Goal: Communication & Community: Answer question/provide support

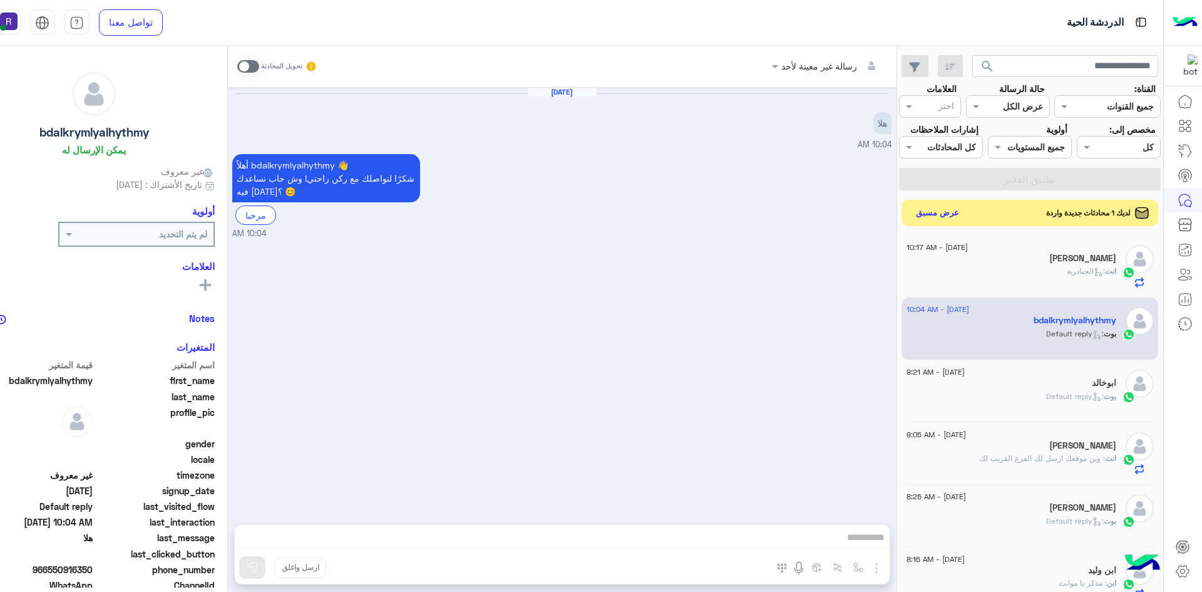
drag, startPoint x: 0, startPoint y: 0, endPoint x: 937, endPoint y: 213, distance: 961.1
click at [937, 213] on button "عرض مسبق" at bounding box center [937, 212] width 53 height 17
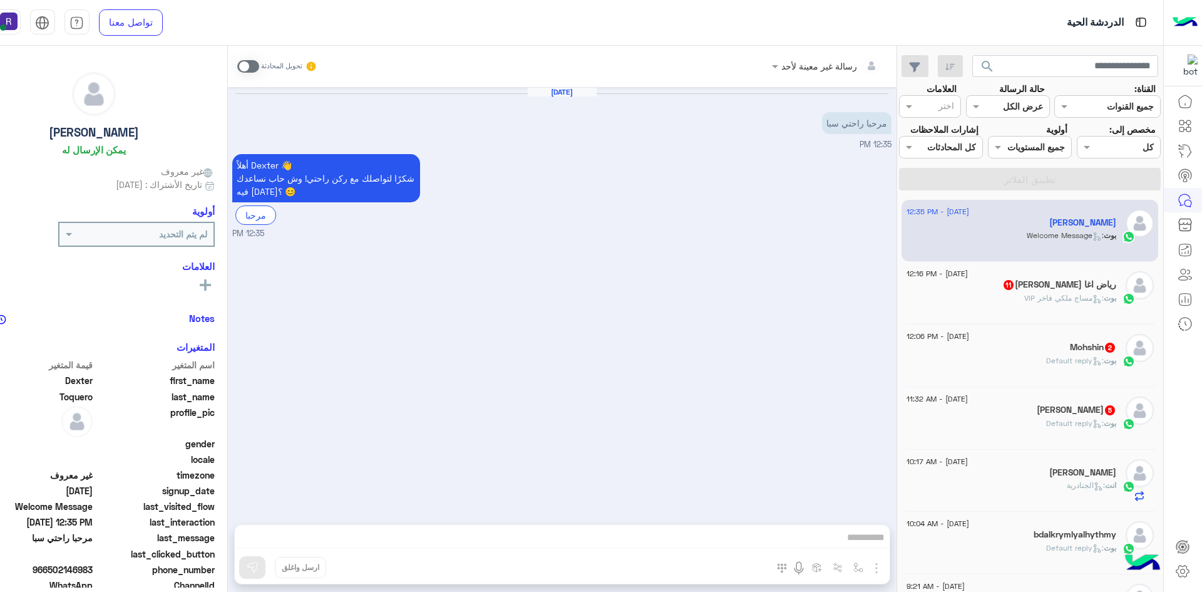
click at [1075, 415] on div "[PERSON_NAME] 5" at bounding box center [1012, 410] width 210 height 13
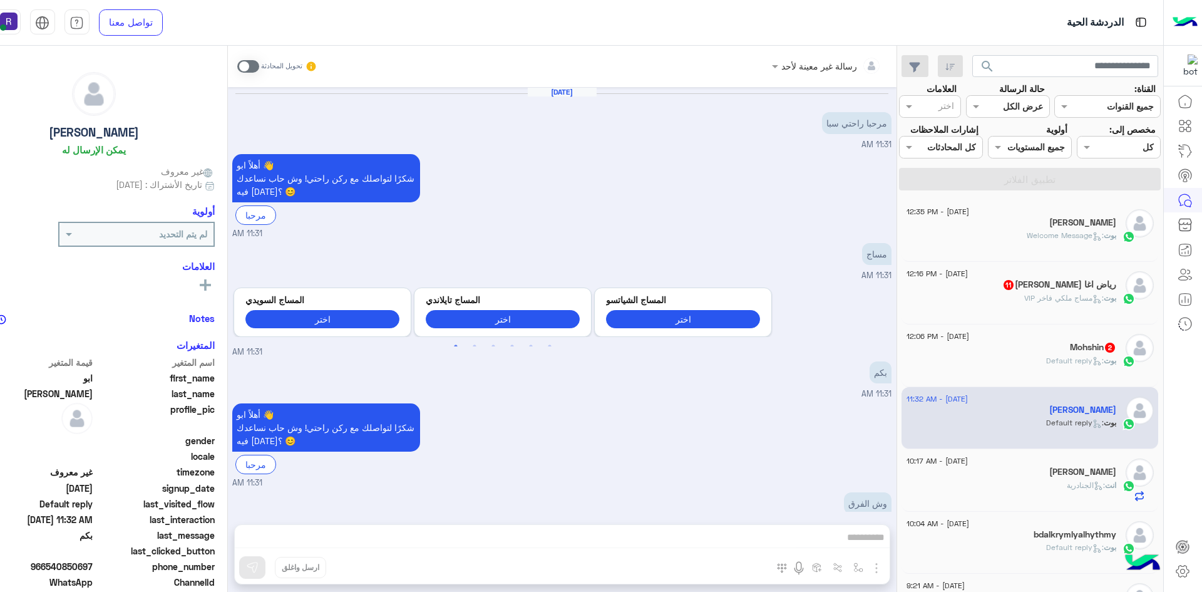
scroll to position [239, 0]
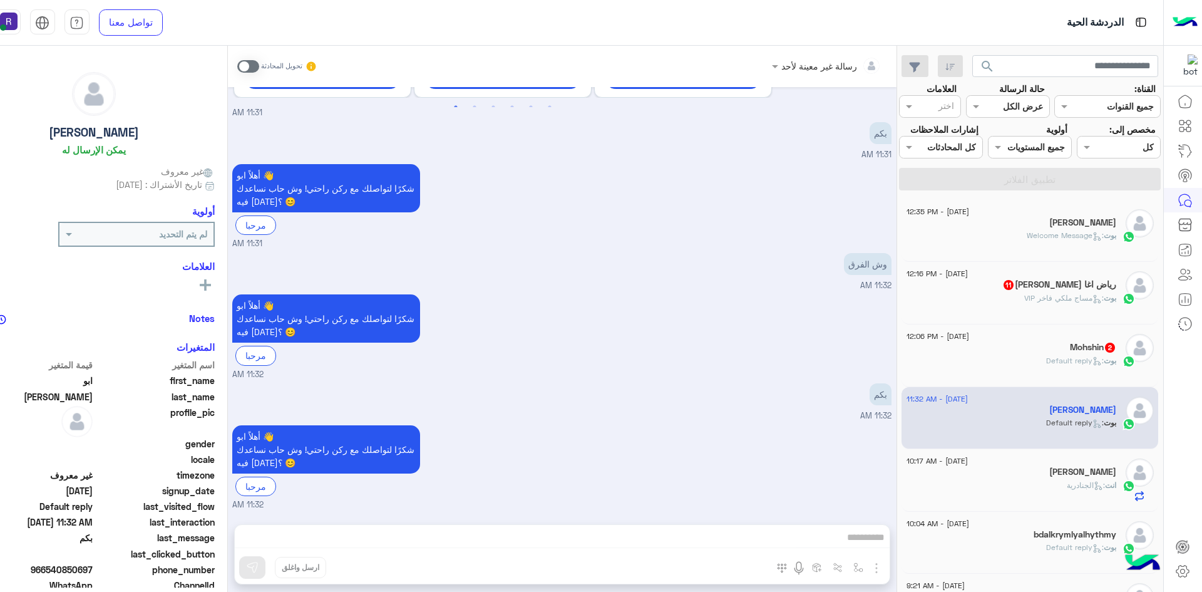
click at [1065, 364] on span ": Default reply" at bounding box center [1075, 360] width 58 height 9
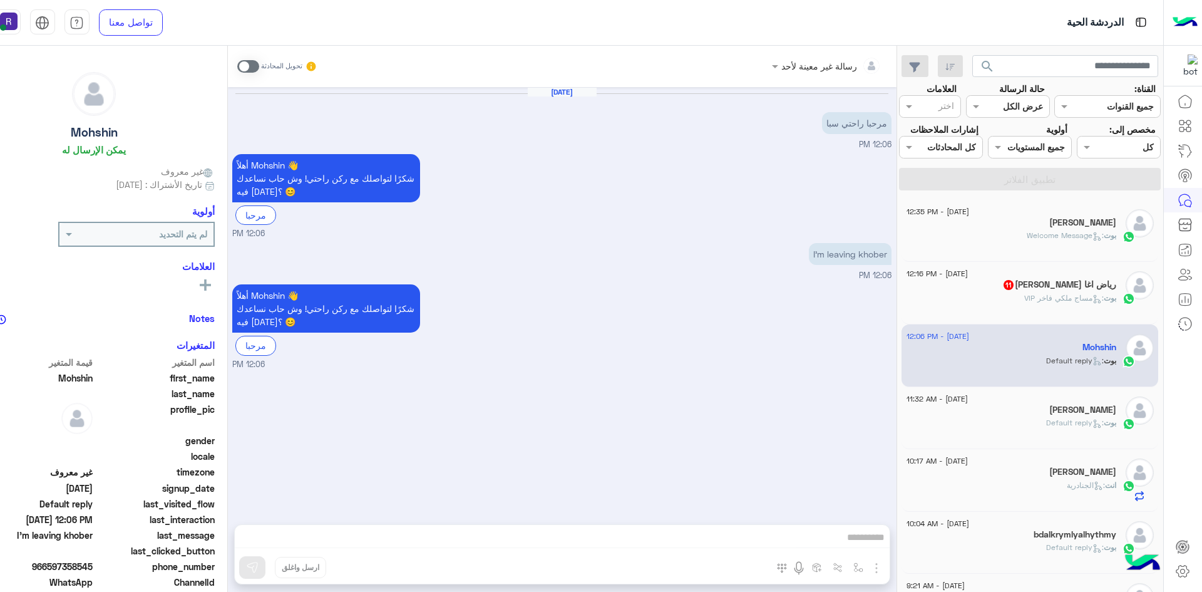
click at [1017, 291] on div "رياض اغا ابو اياد 11" at bounding box center [1012, 285] width 210 height 13
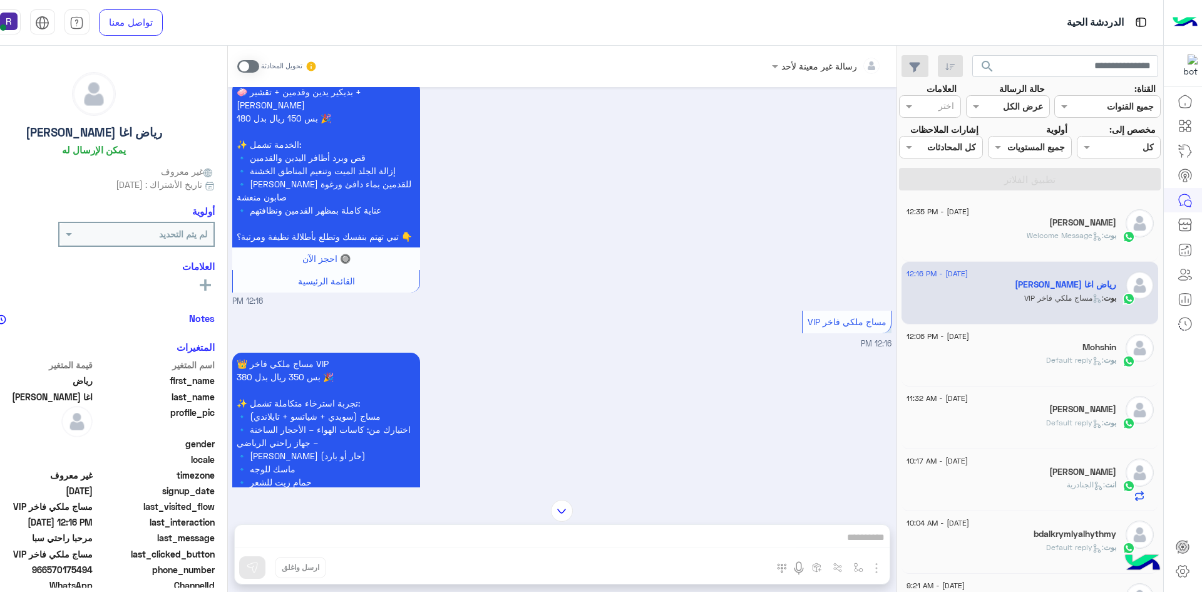
scroll to position [2110, 0]
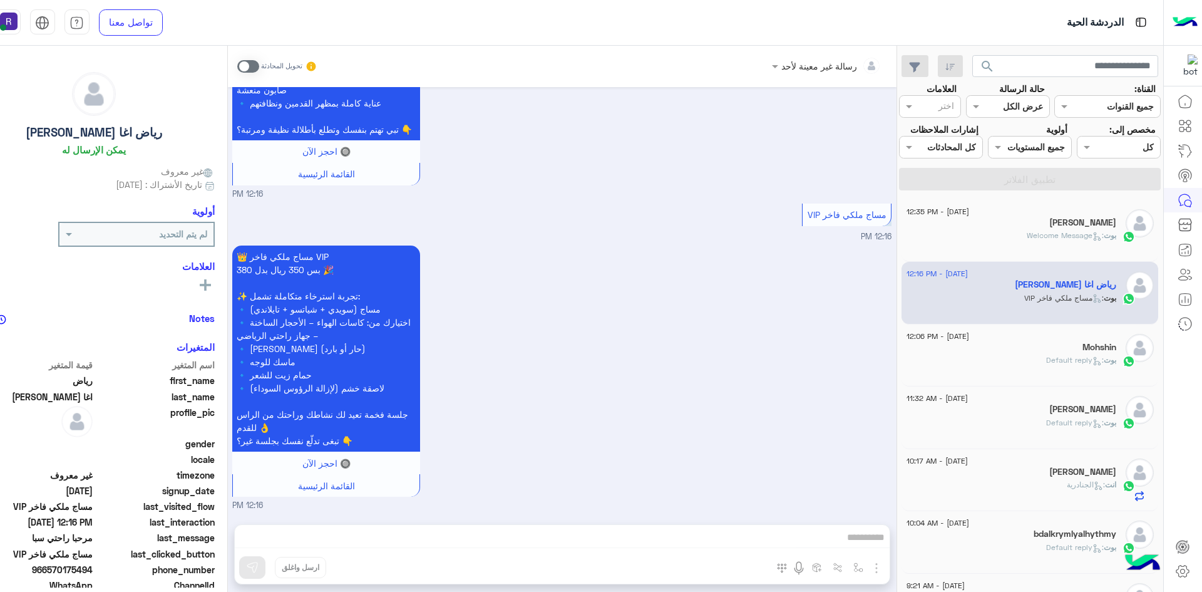
click at [252, 69] on span at bounding box center [248, 66] width 22 height 13
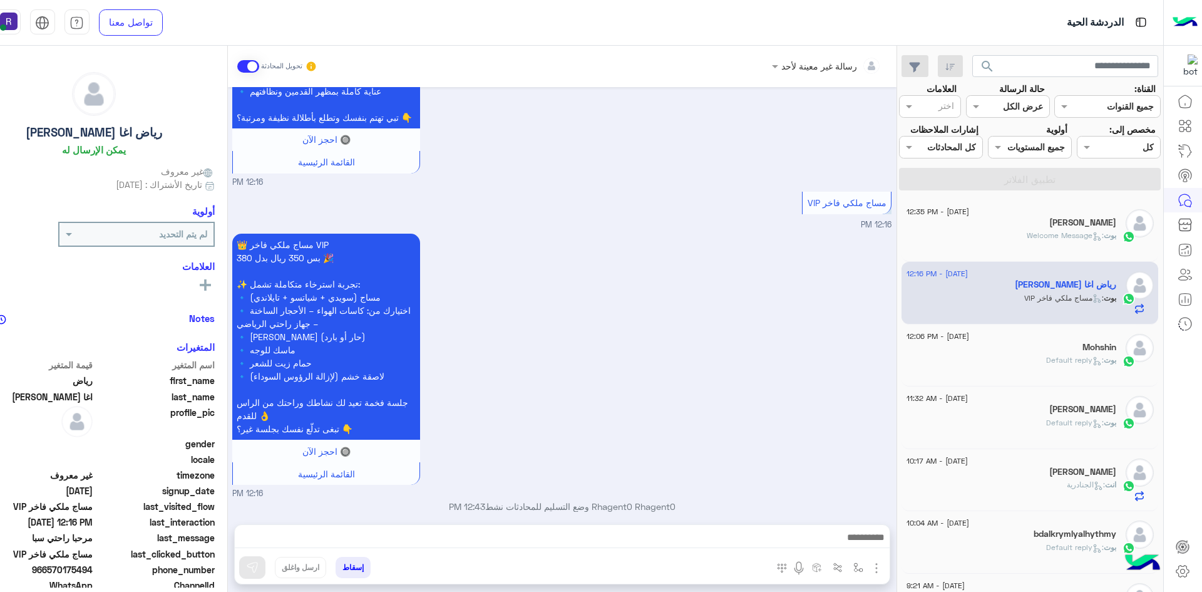
scroll to position [2134, 0]
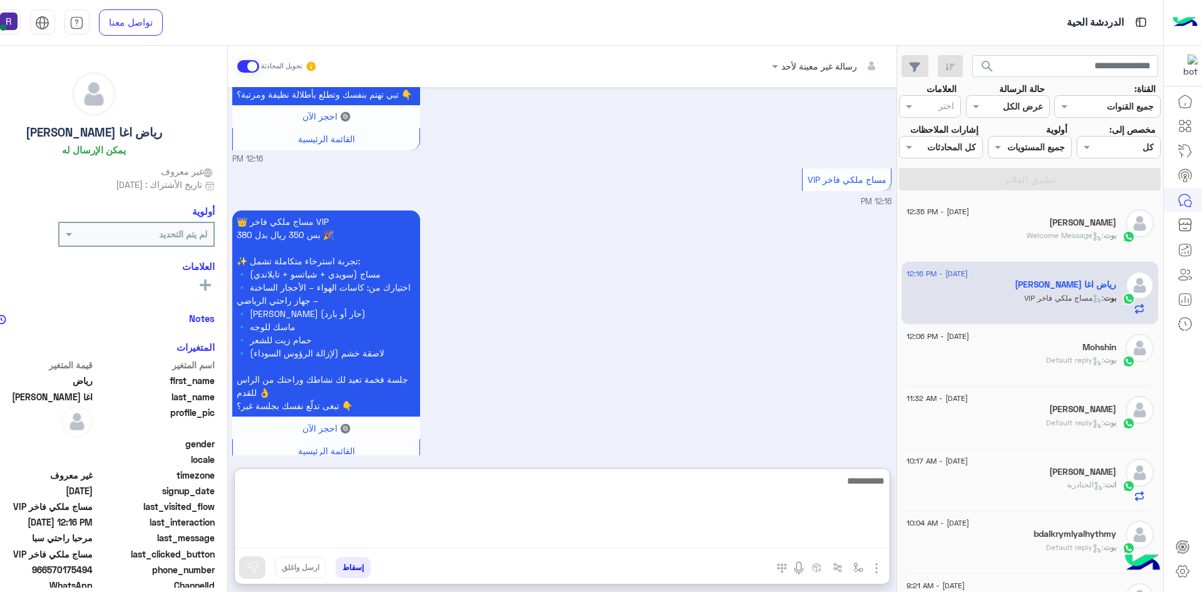
paste textarea "**********"
type textarea "**********"
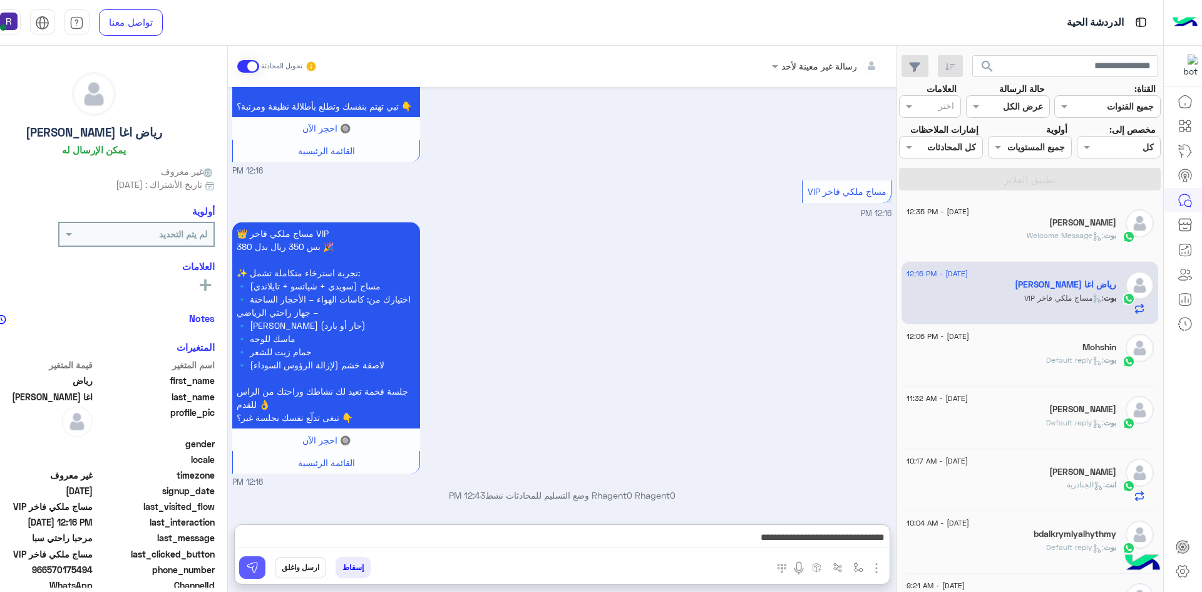
click at [258, 559] on button at bounding box center [252, 567] width 26 height 23
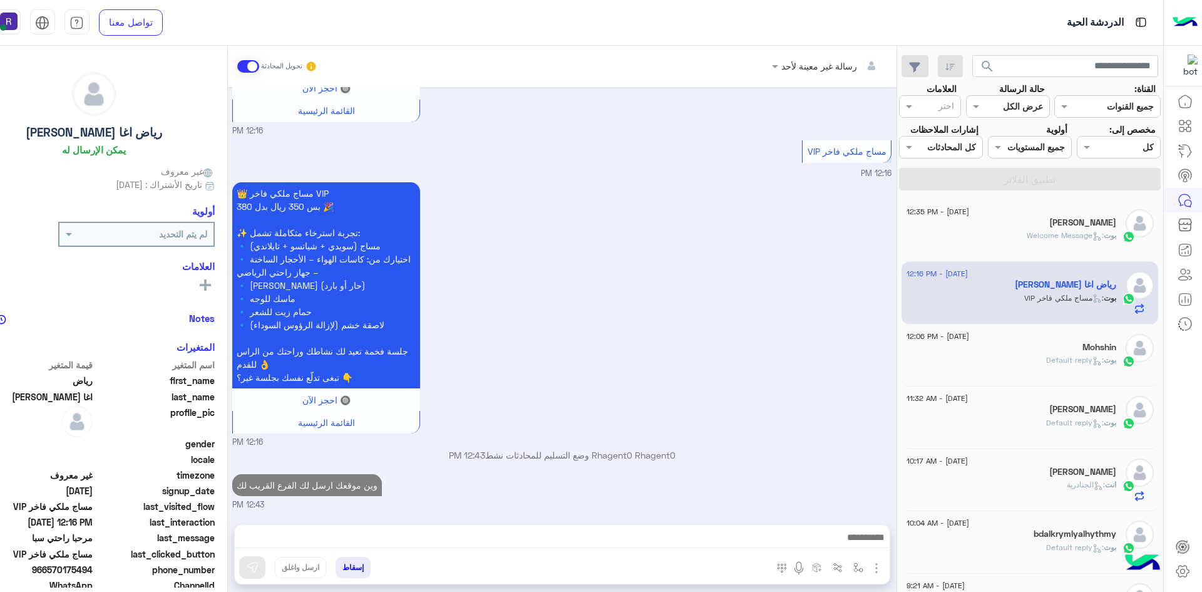
scroll to position [2196, 0]
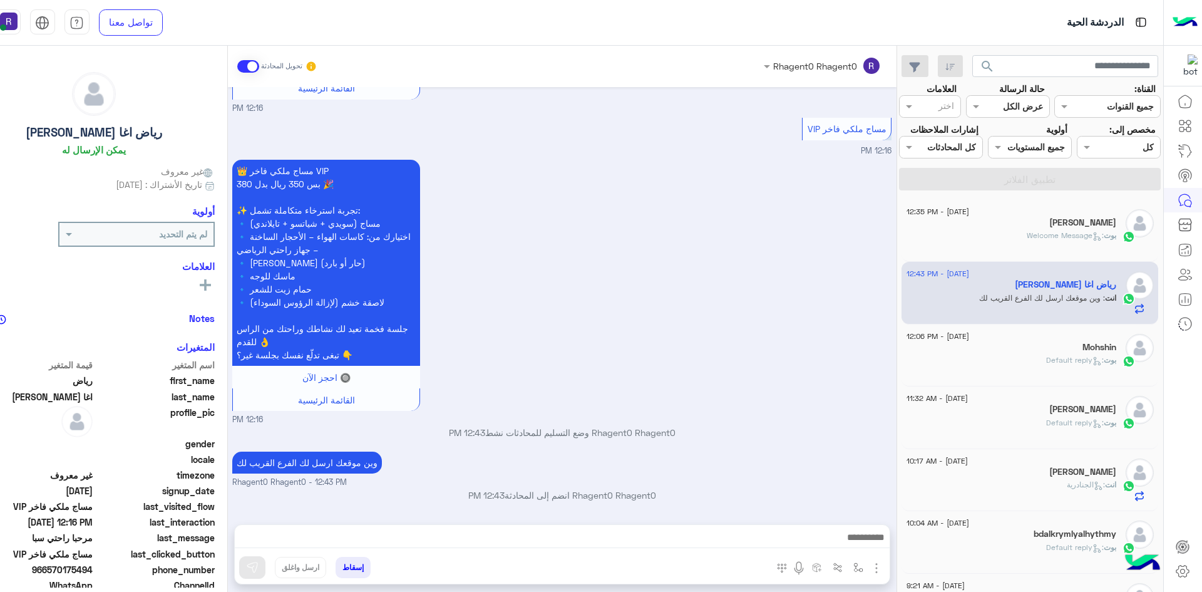
click at [1033, 226] on div "[PERSON_NAME]" at bounding box center [1012, 223] width 210 height 13
